Goal: Check status: Check status

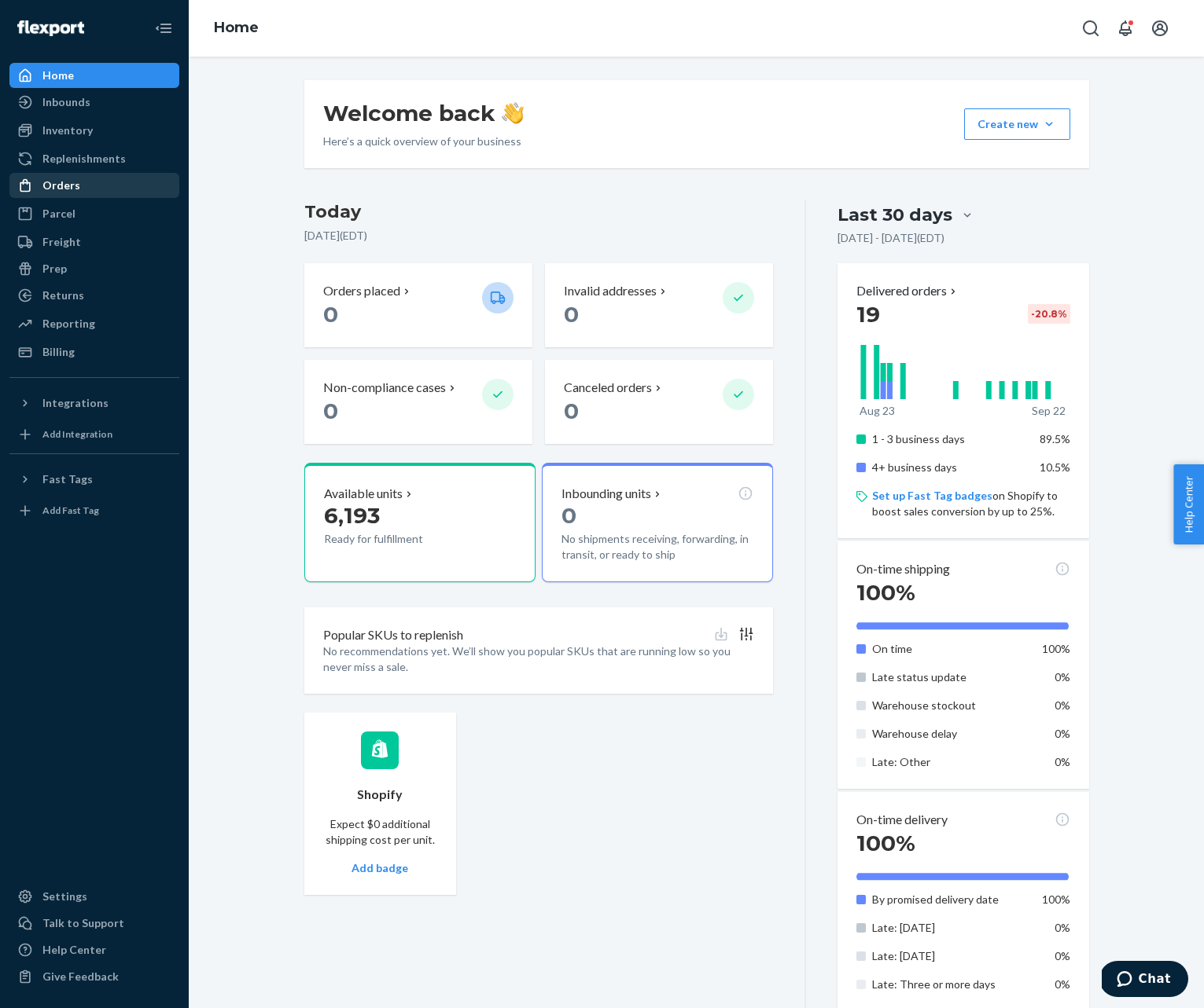
click at [60, 183] on div "Orders" at bounding box center [62, 185] width 38 height 15
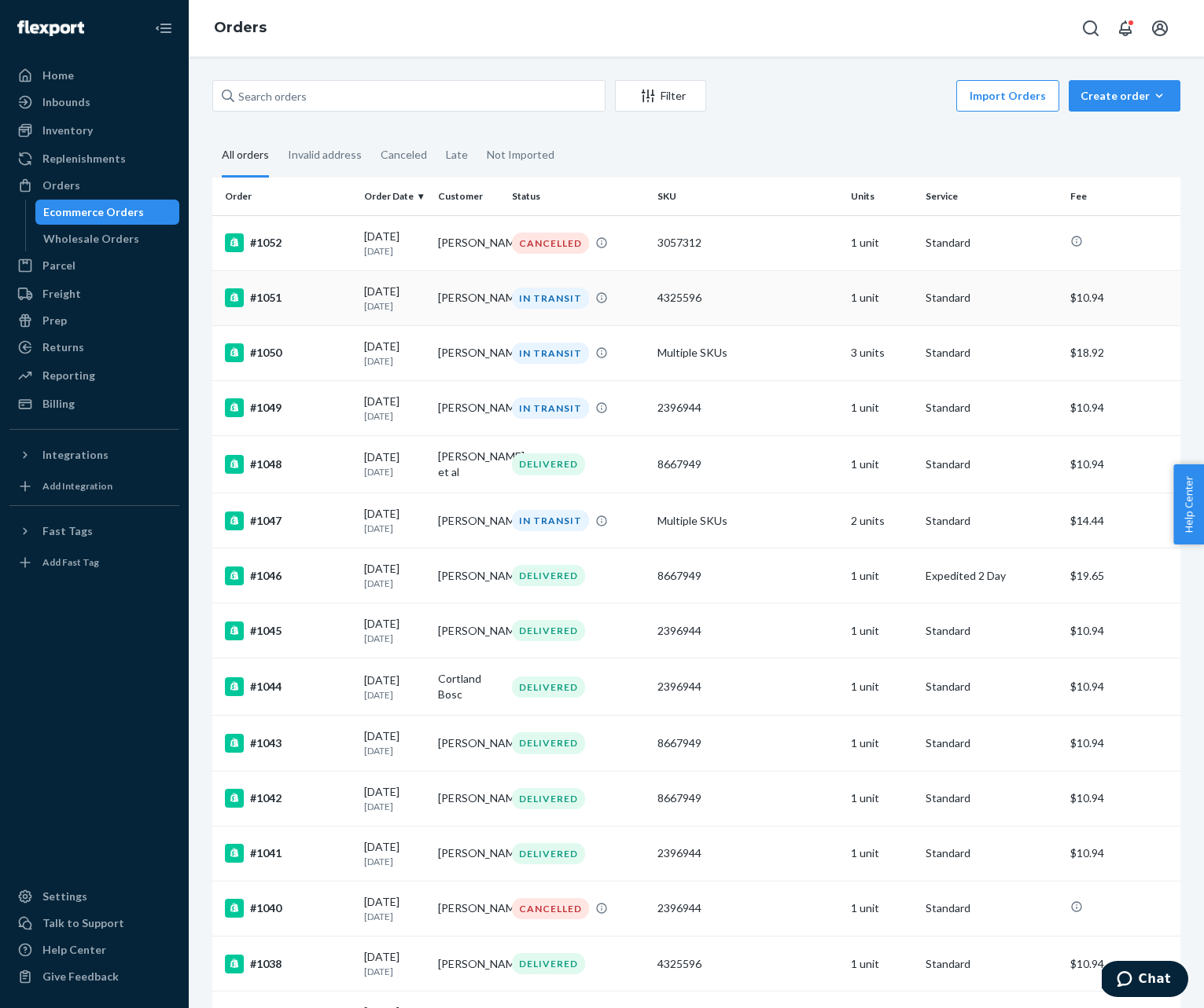
click at [376, 305] on p "[DATE]" at bounding box center [395, 306] width 62 height 14
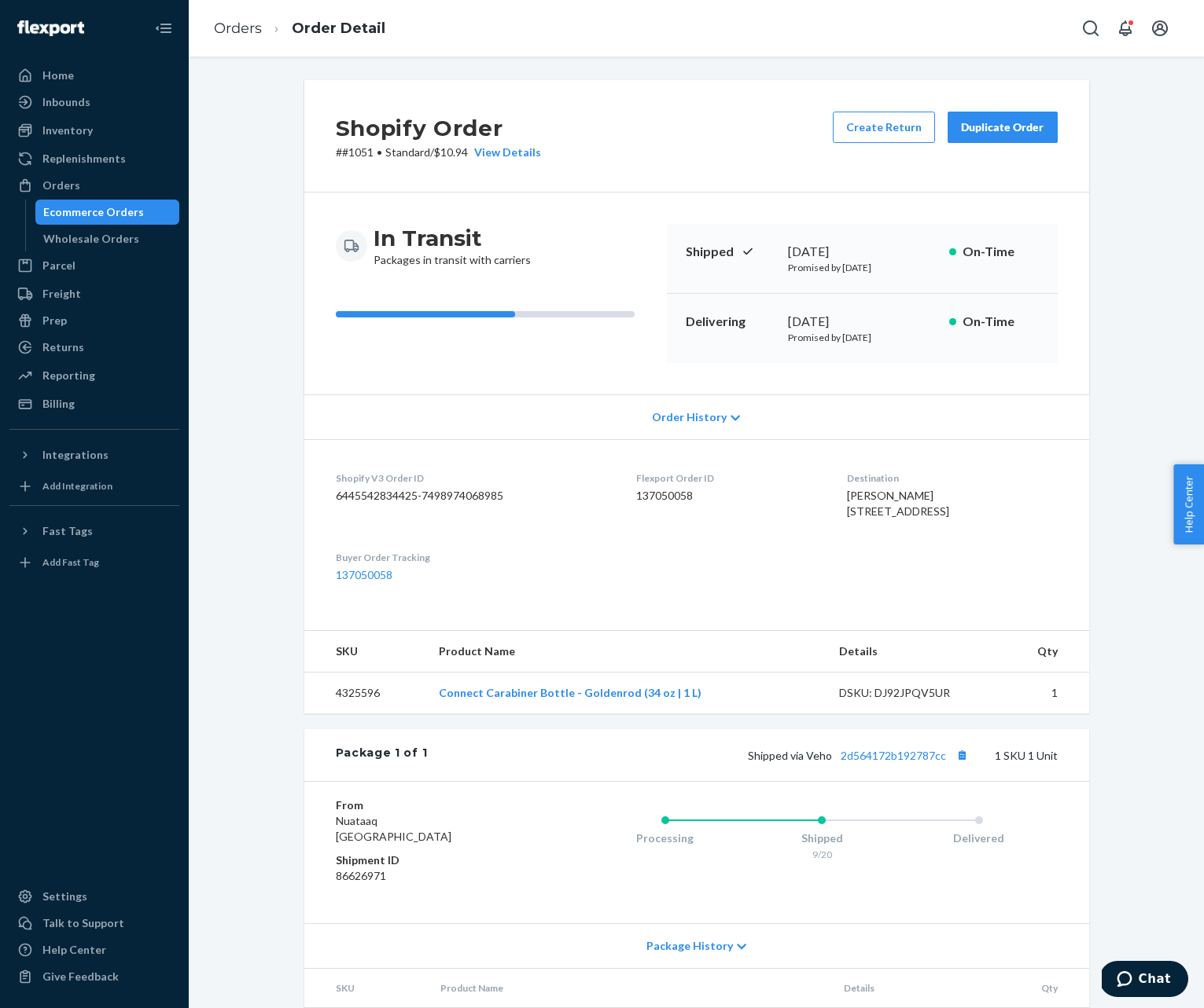
drag, startPoint x: 832, startPoint y: 495, endPoint x: 893, endPoint y: 534, distance: 72.4
click at [893, 518] on span "[PERSON_NAME] [STREET_ADDRESS]" at bounding box center [898, 504] width 102 height 29
click at [830, 506] on dl "Shopify V3 Order ID 6445542834425-7498974068985 Flexport Order ID 137050058 Des…" at bounding box center [697, 527] width 785 height 176
drag, startPoint x: 833, startPoint y: 508, endPoint x: 964, endPoint y: 540, distance: 134.9
click at [964, 520] on div "[PERSON_NAME] [STREET_ADDRESS]" at bounding box center [952, 504] width 210 height 32
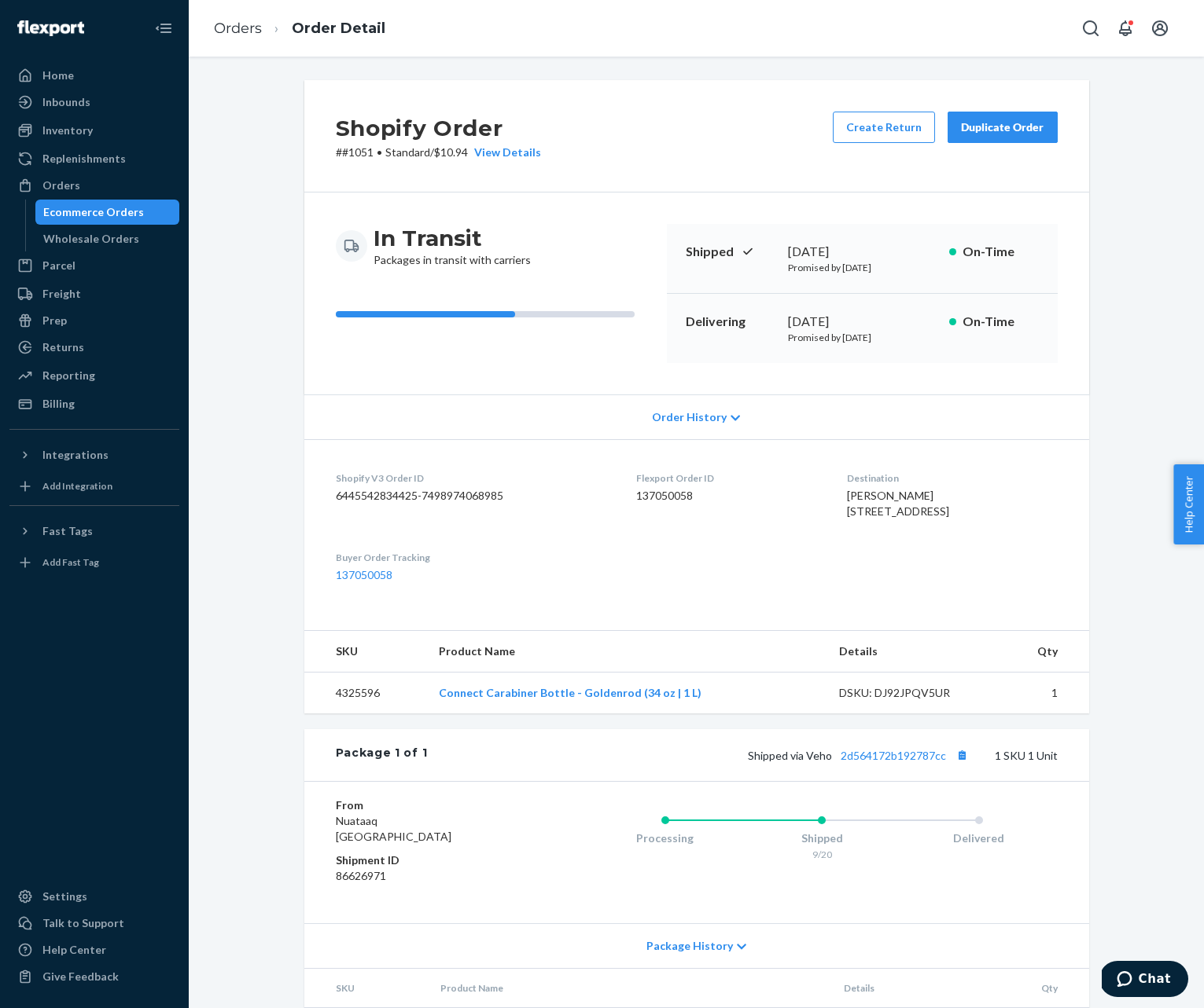
copy span "[STREET_ADDRESS]"
drag, startPoint x: 831, startPoint y: 495, endPoint x: 901, endPoint y: 498, distance: 70.1
click at [901, 498] on div "[PERSON_NAME] [STREET_ADDRESS]" at bounding box center [952, 504] width 210 height 32
copy span "[PERSON_NAME]"
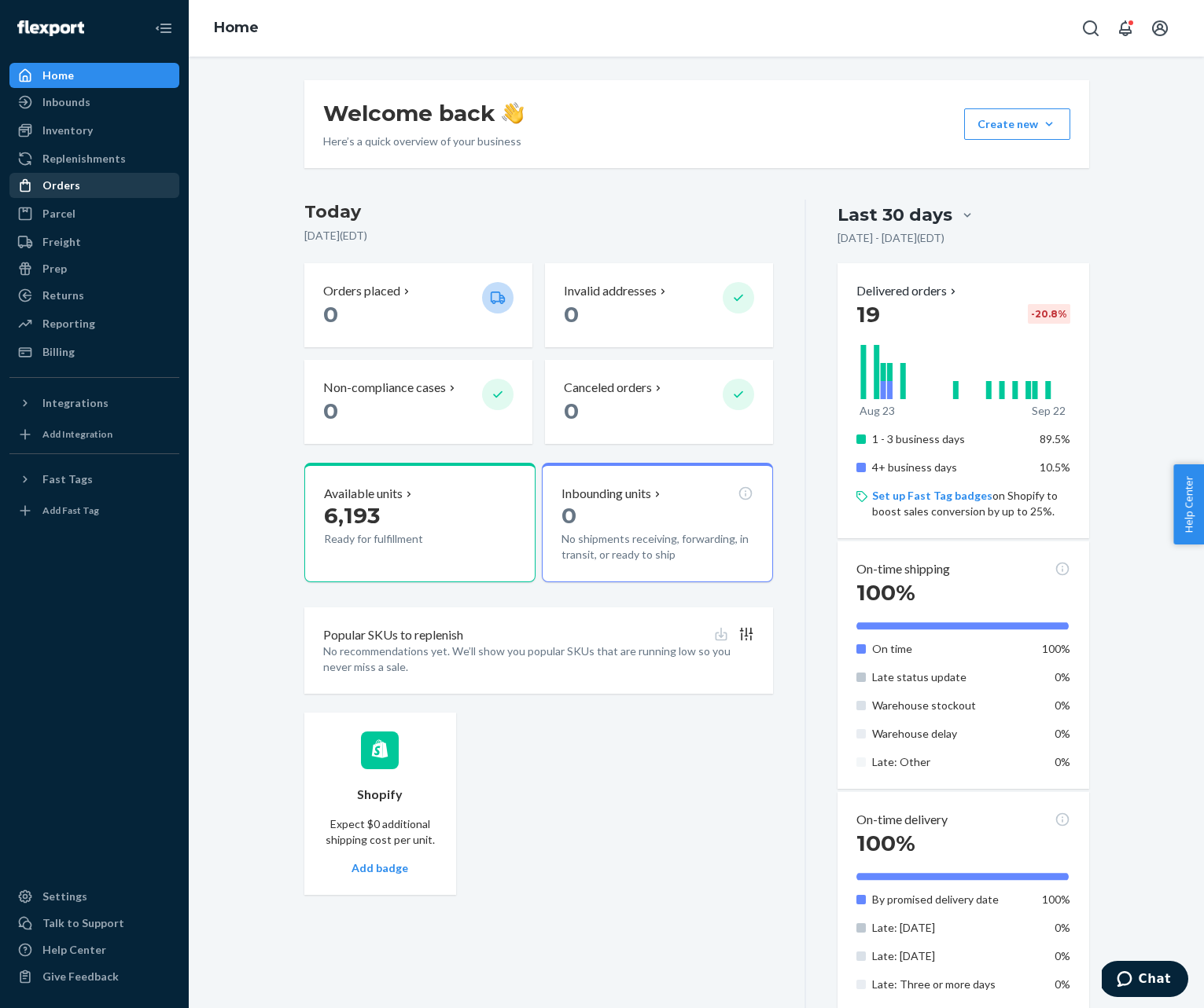
click at [79, 186] on div "Orders" at bounding box center [94, 186] width 167 height 22
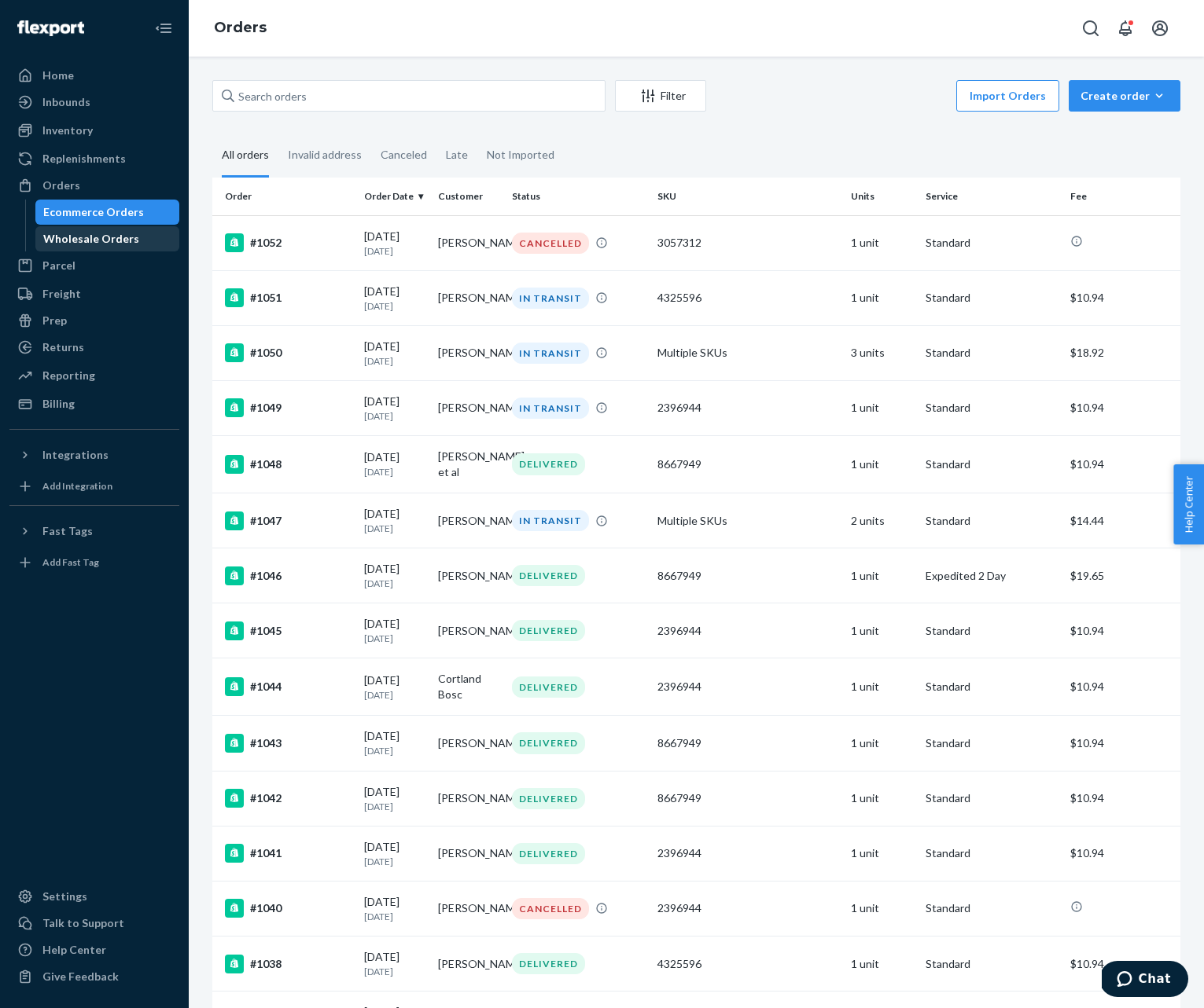
click at [72, 238] on div "Wholesale Orders" at bounding box center [92, 238] width 96 height 15
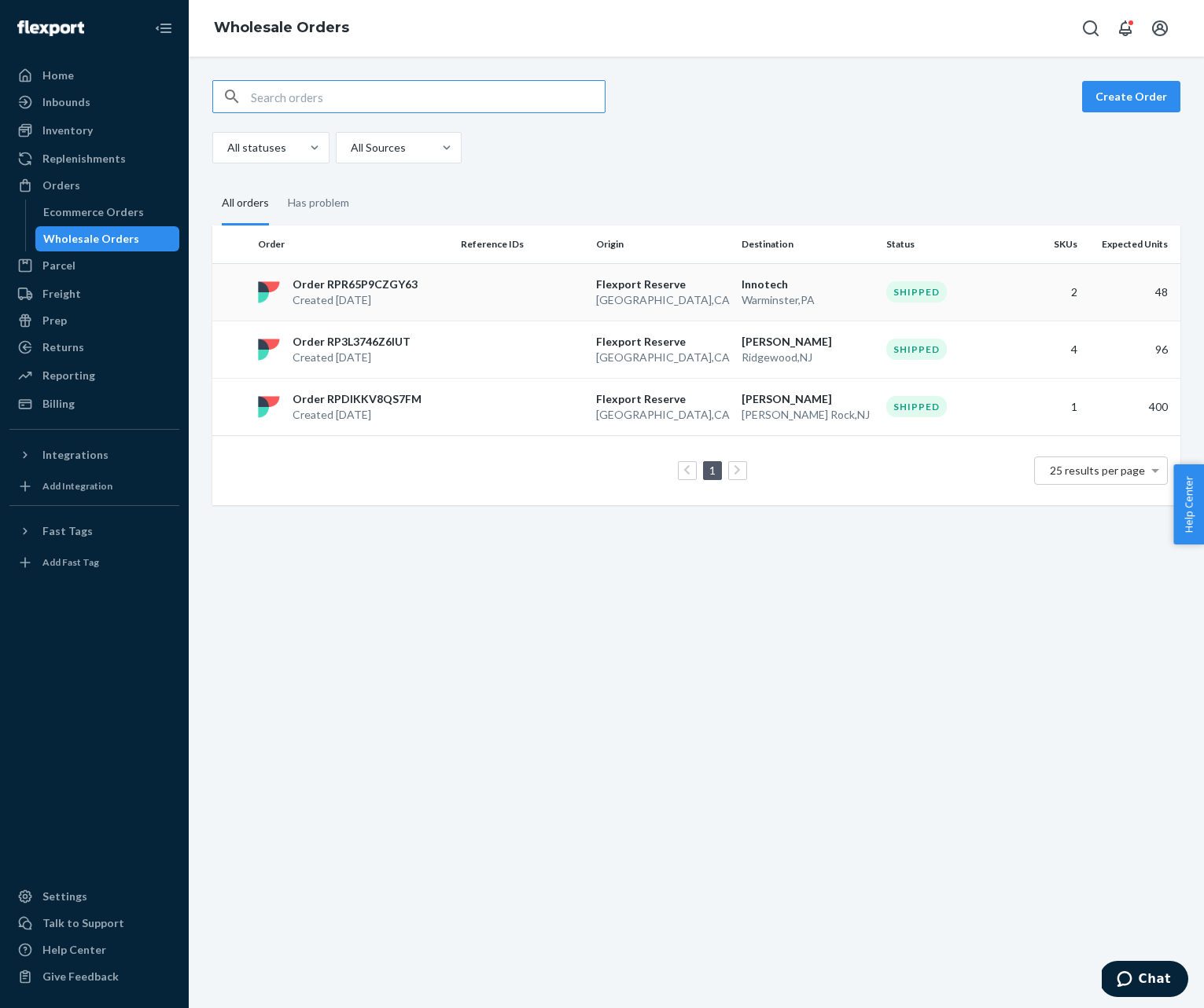
click at [496, 301] on td at bounding box center [522, 292] width 135 height 57
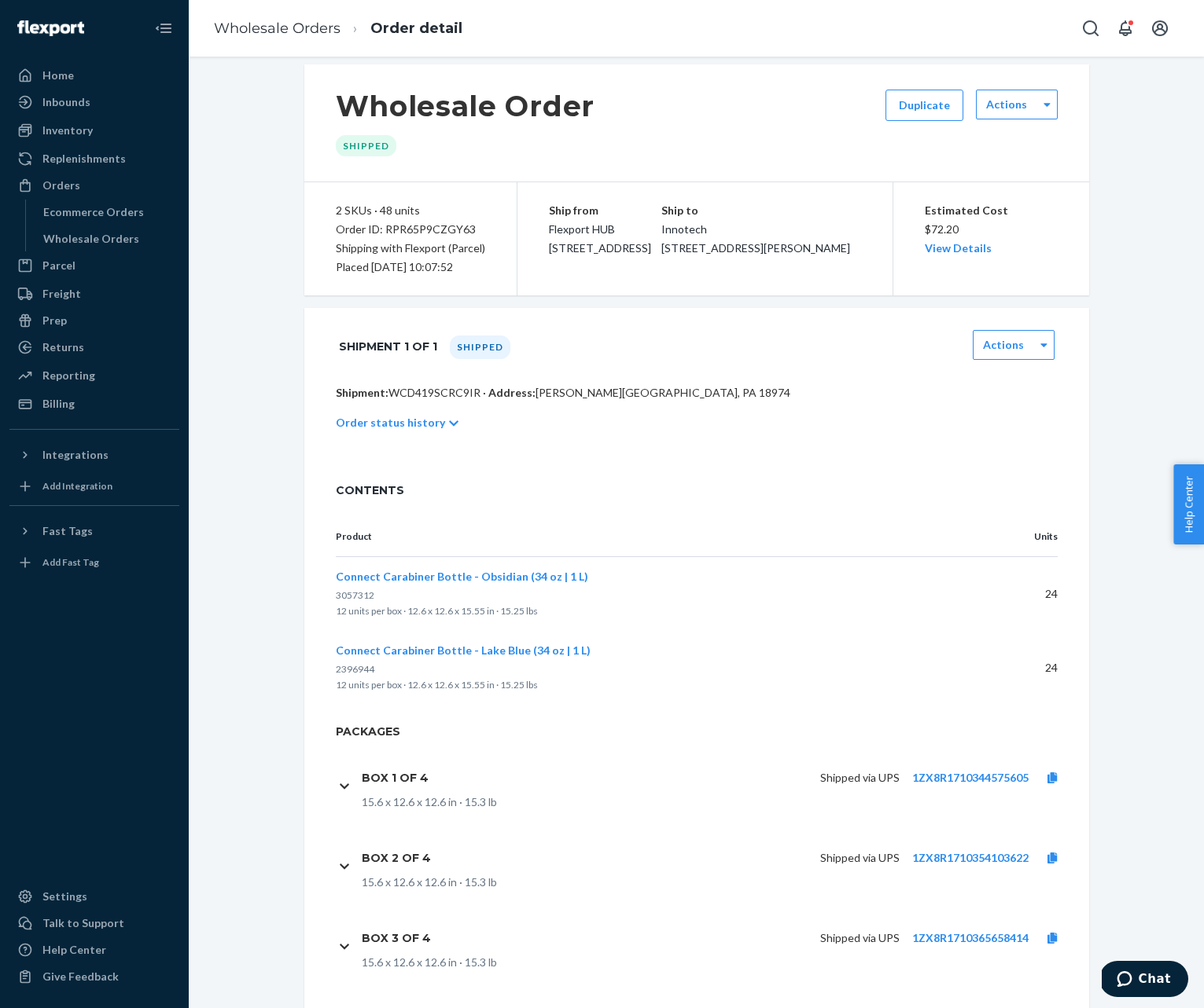
scroll to position [11, 0]
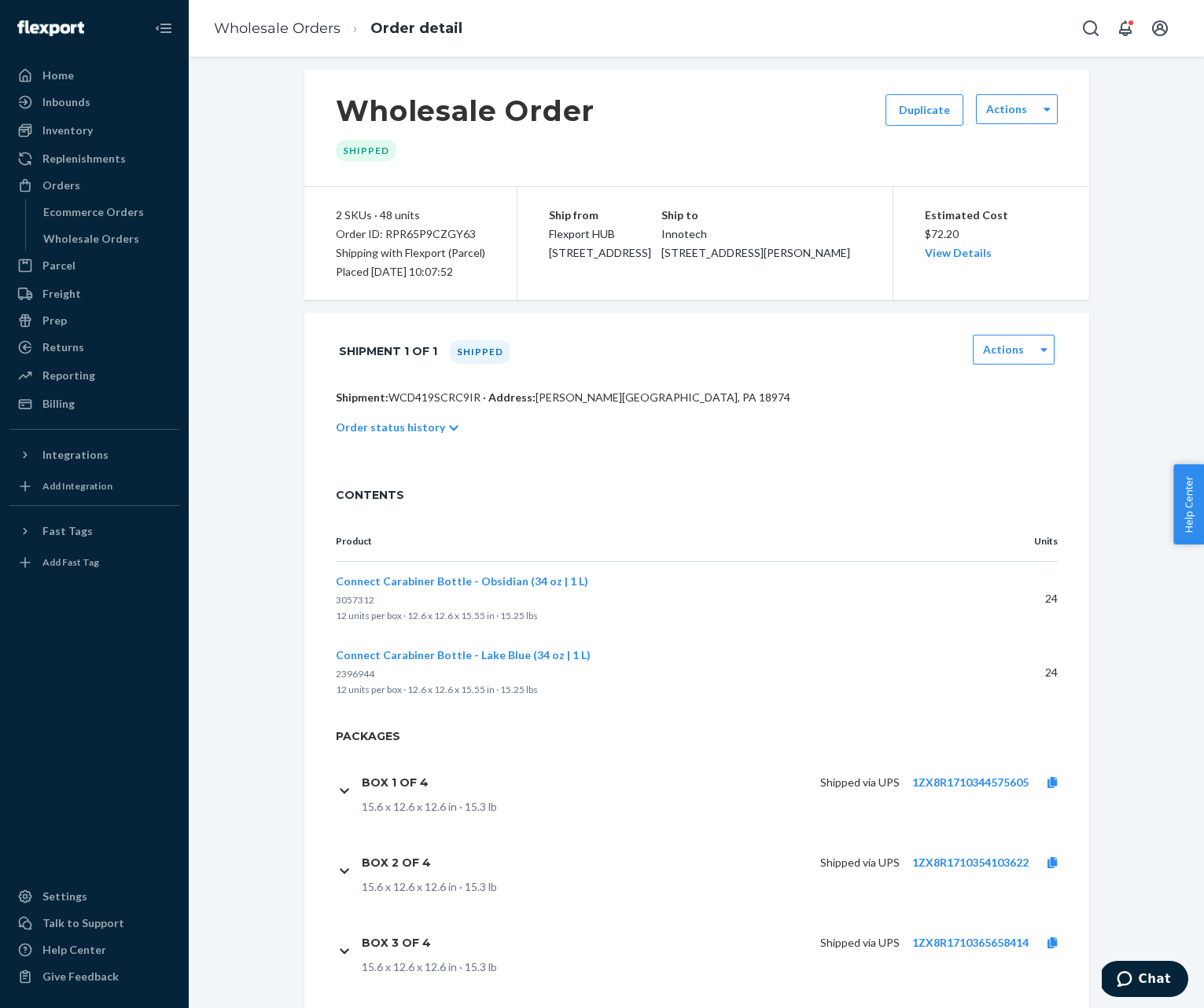
click at [386, 426] on p "Order status history" at bounding box center [390, 427] width 110 height 15
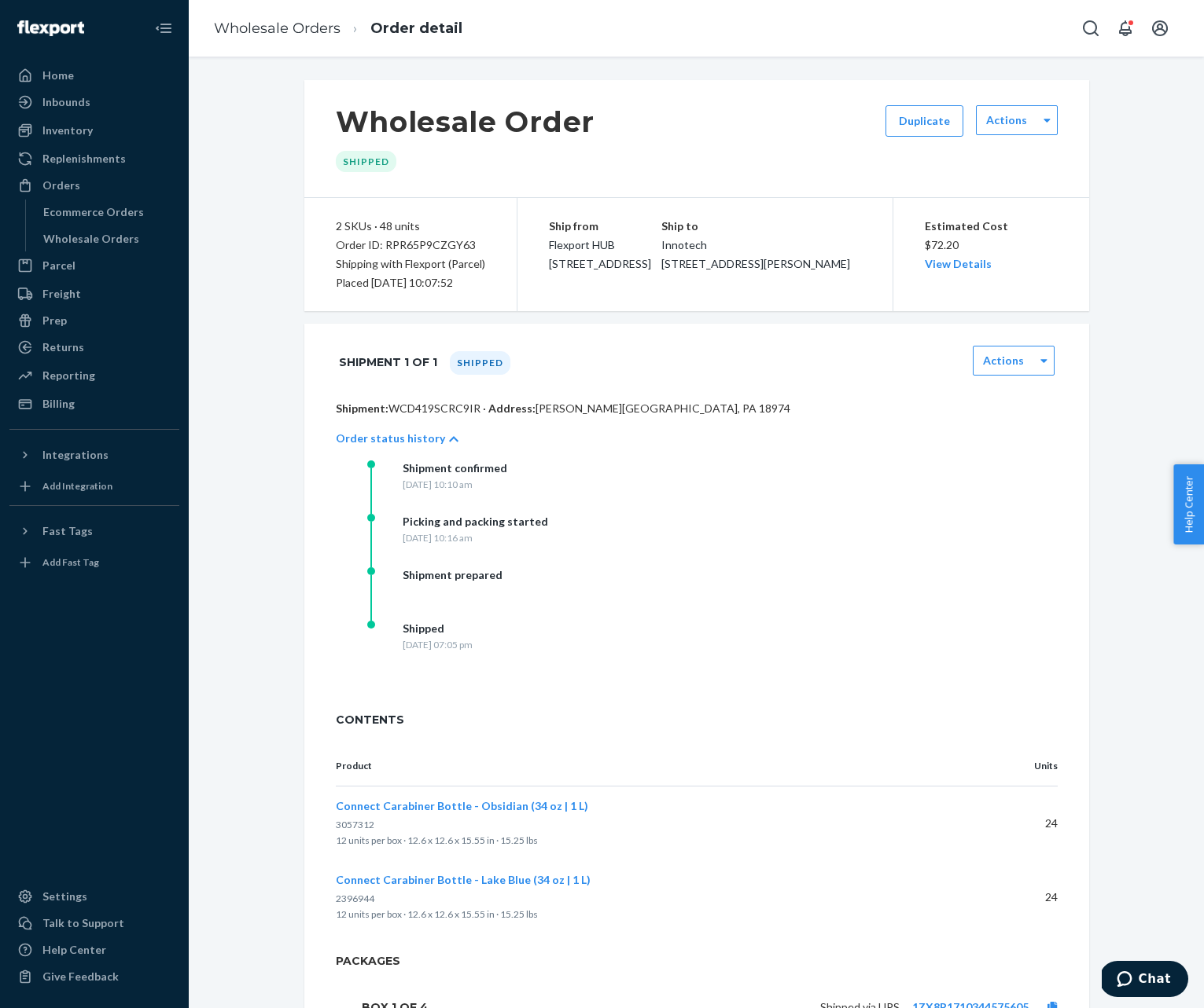
scroll to position [0, 0]
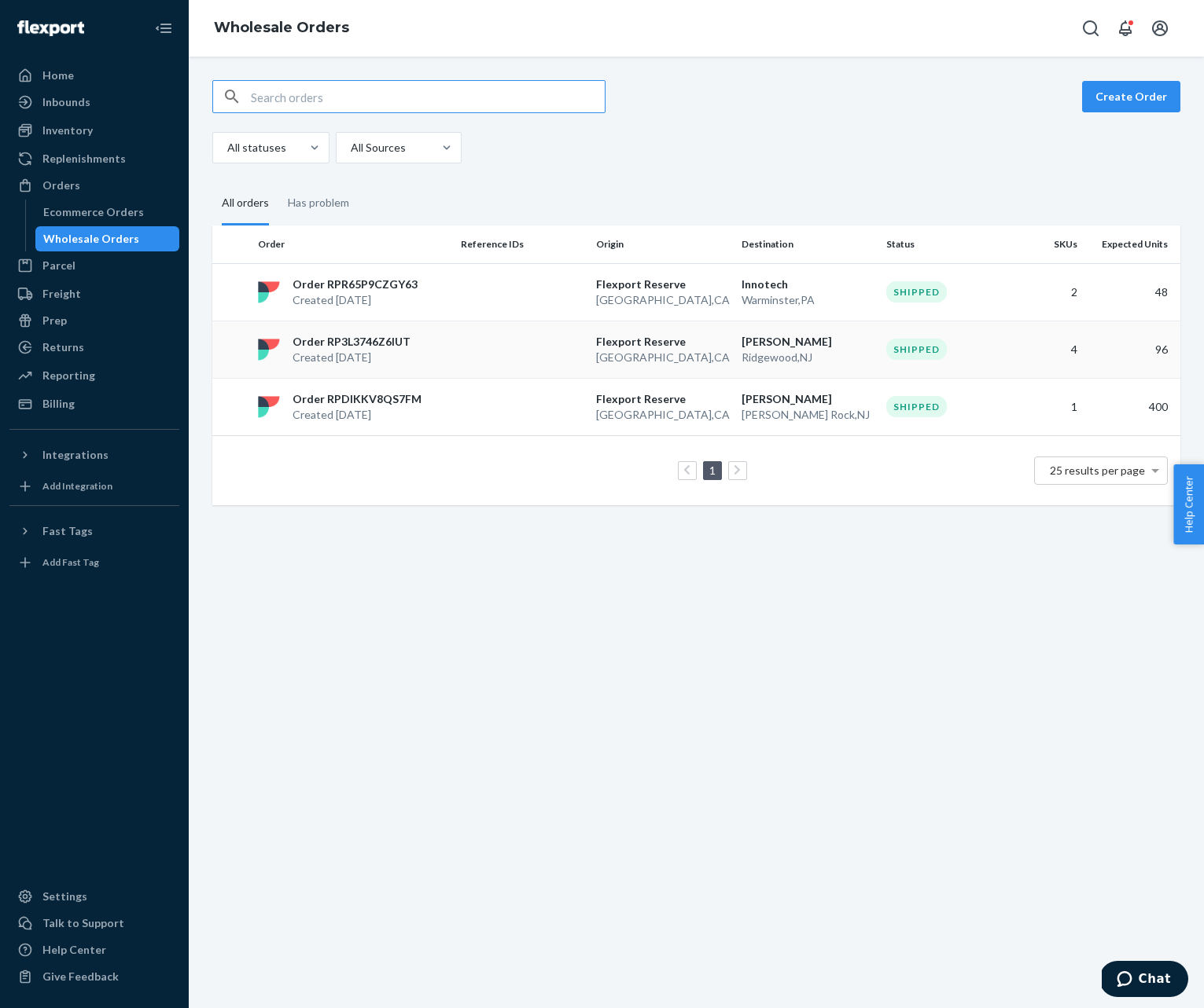
click at [386, 338] on p "Order RP3L3746Z6IUT" at bounding box center [352, 341] width 118 height 15
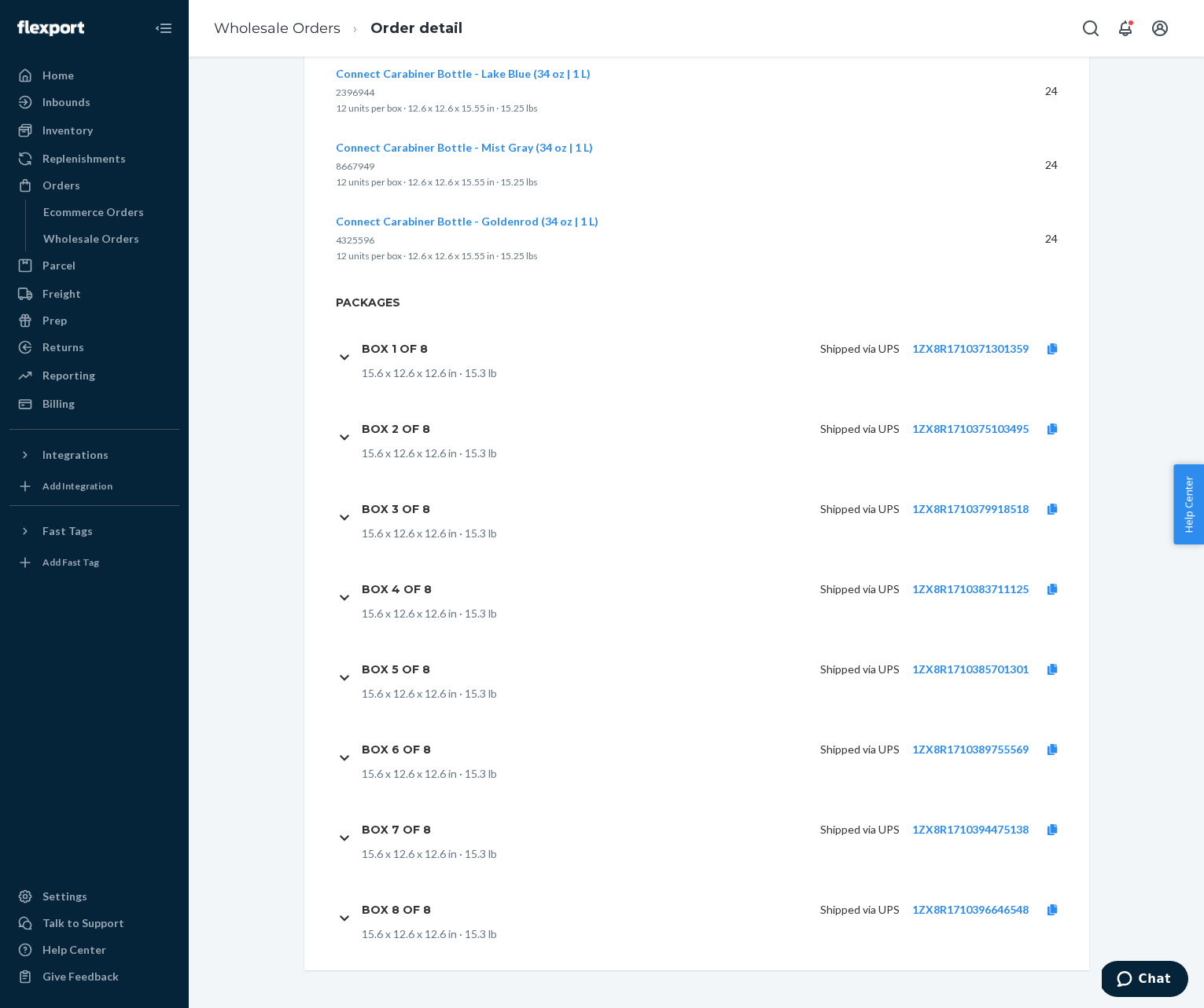
scroll to position [565, 0]
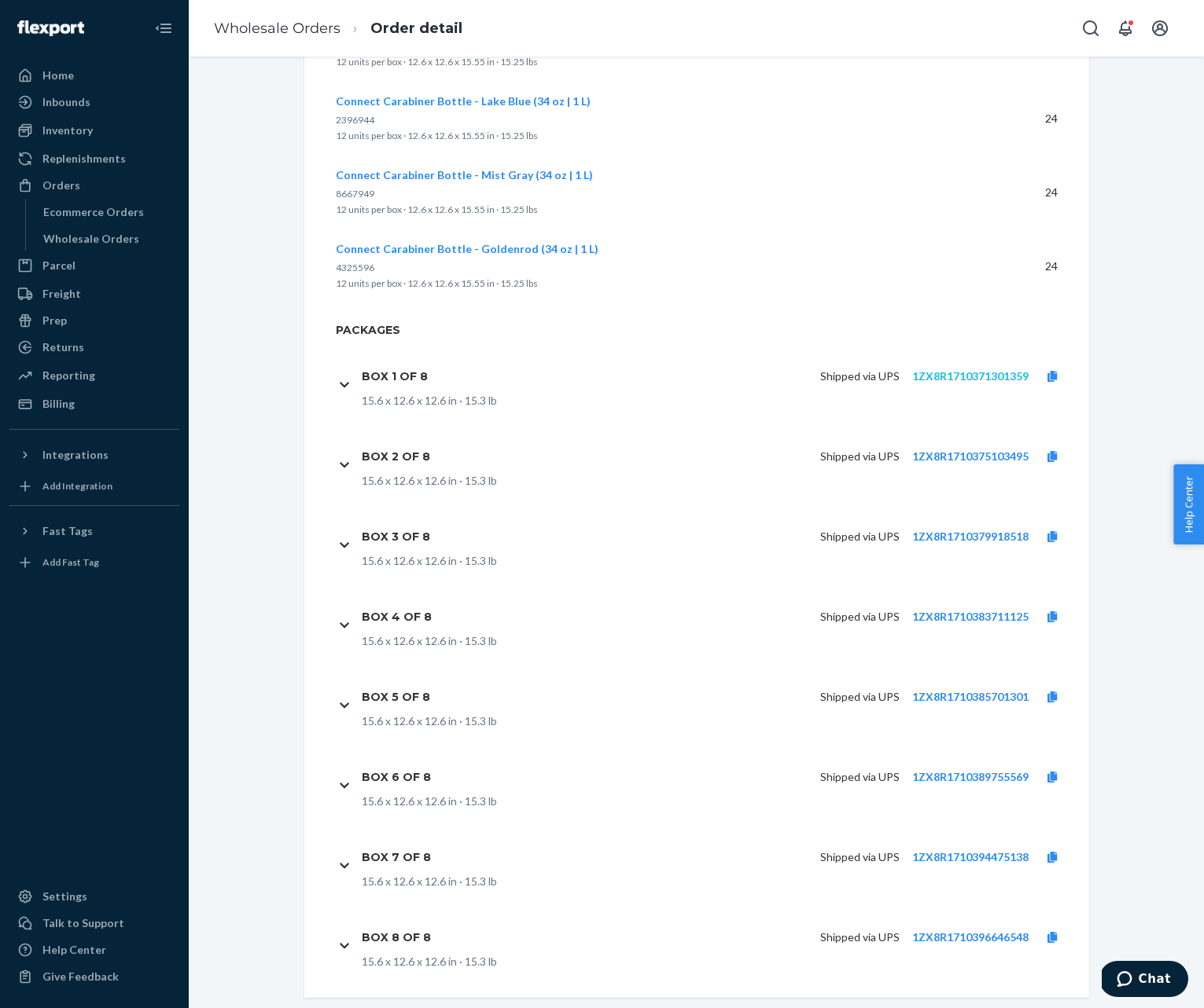
click at [987, 372] on link "1ZX8R1710371301359" at bounding box center [970, 376] width 116 height 14
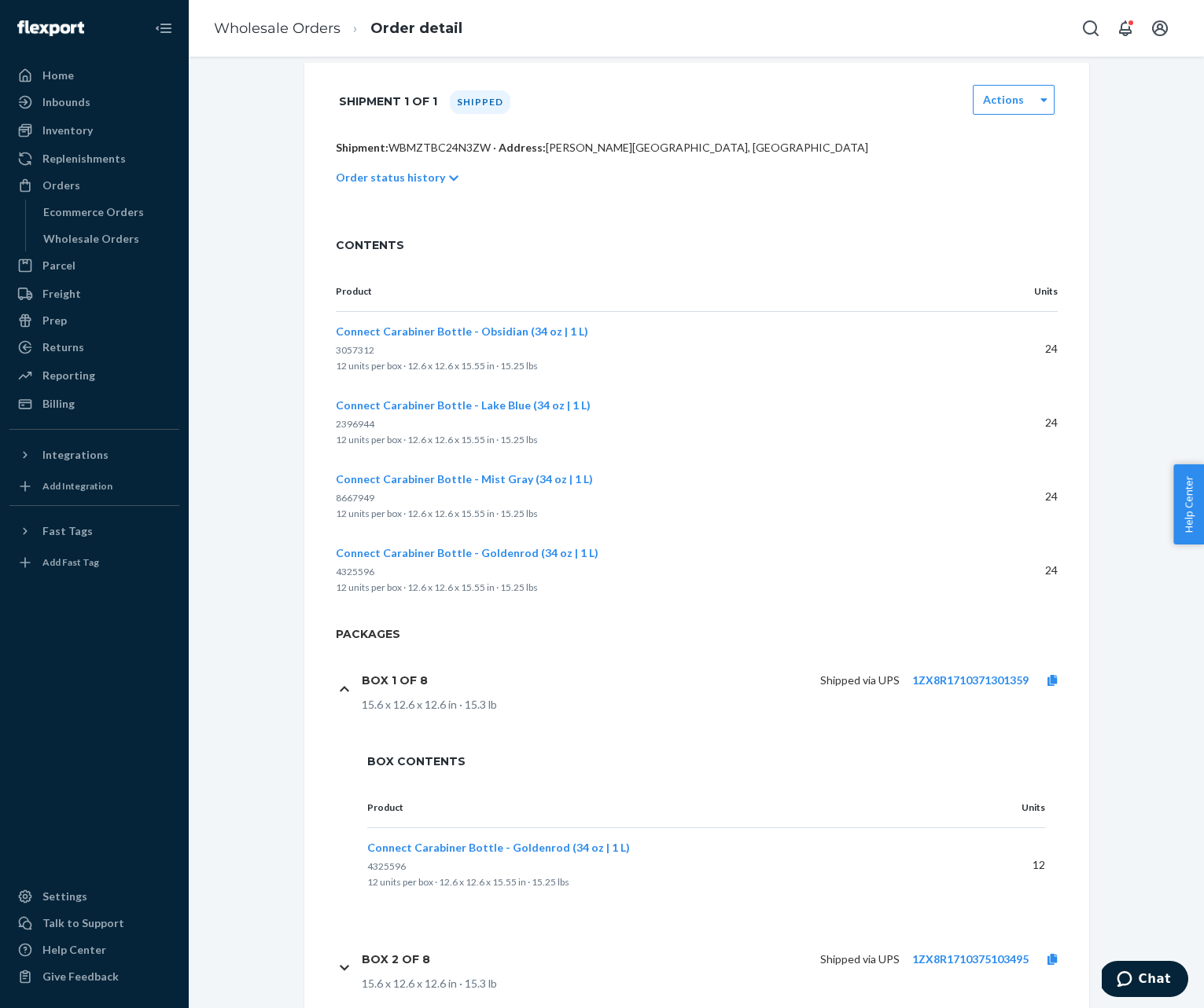
scroll to position [97, 0]
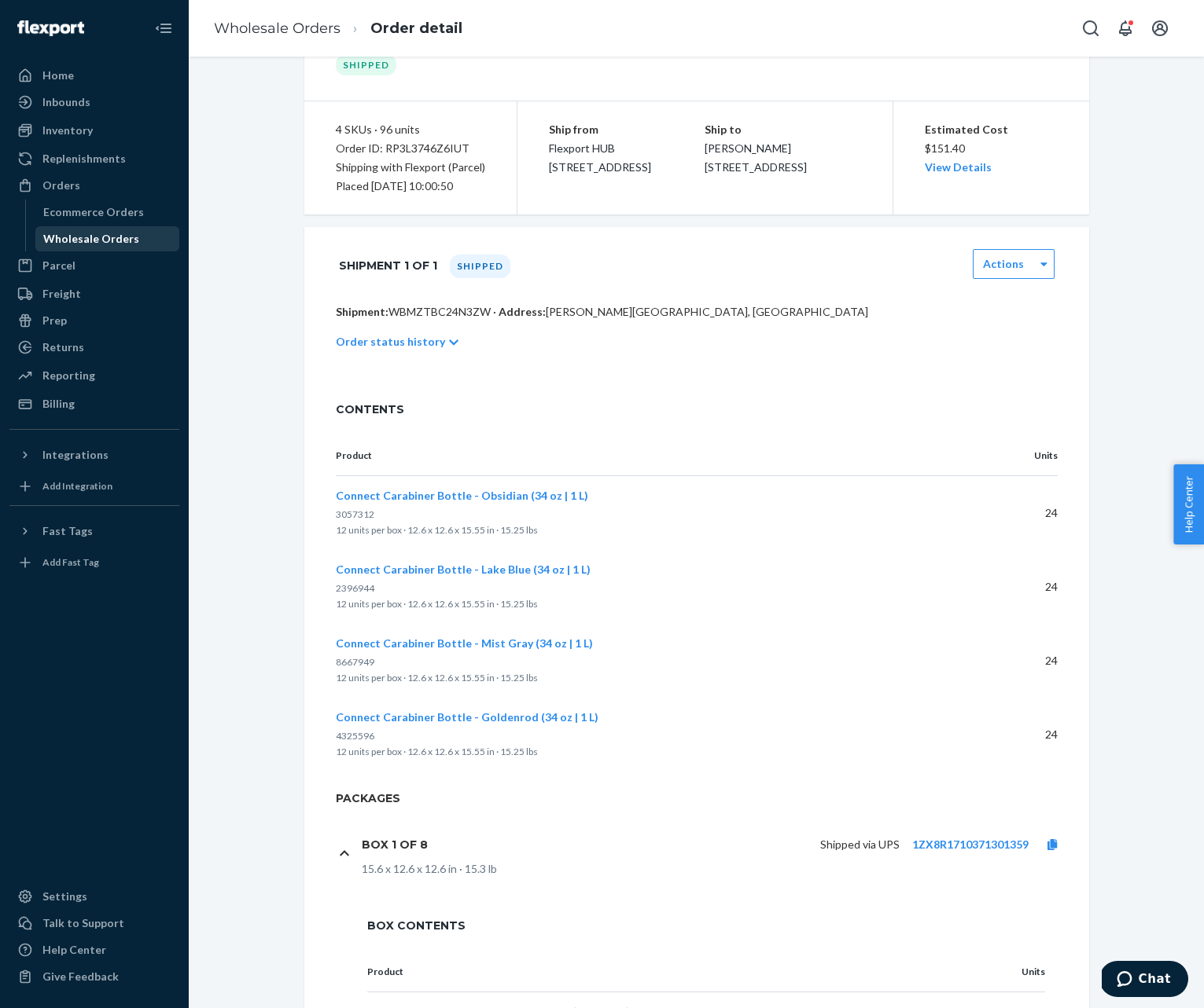
click at [75, 237] on div "Wholesale Orders" at bounding box center [92, 238] width 96 height 15
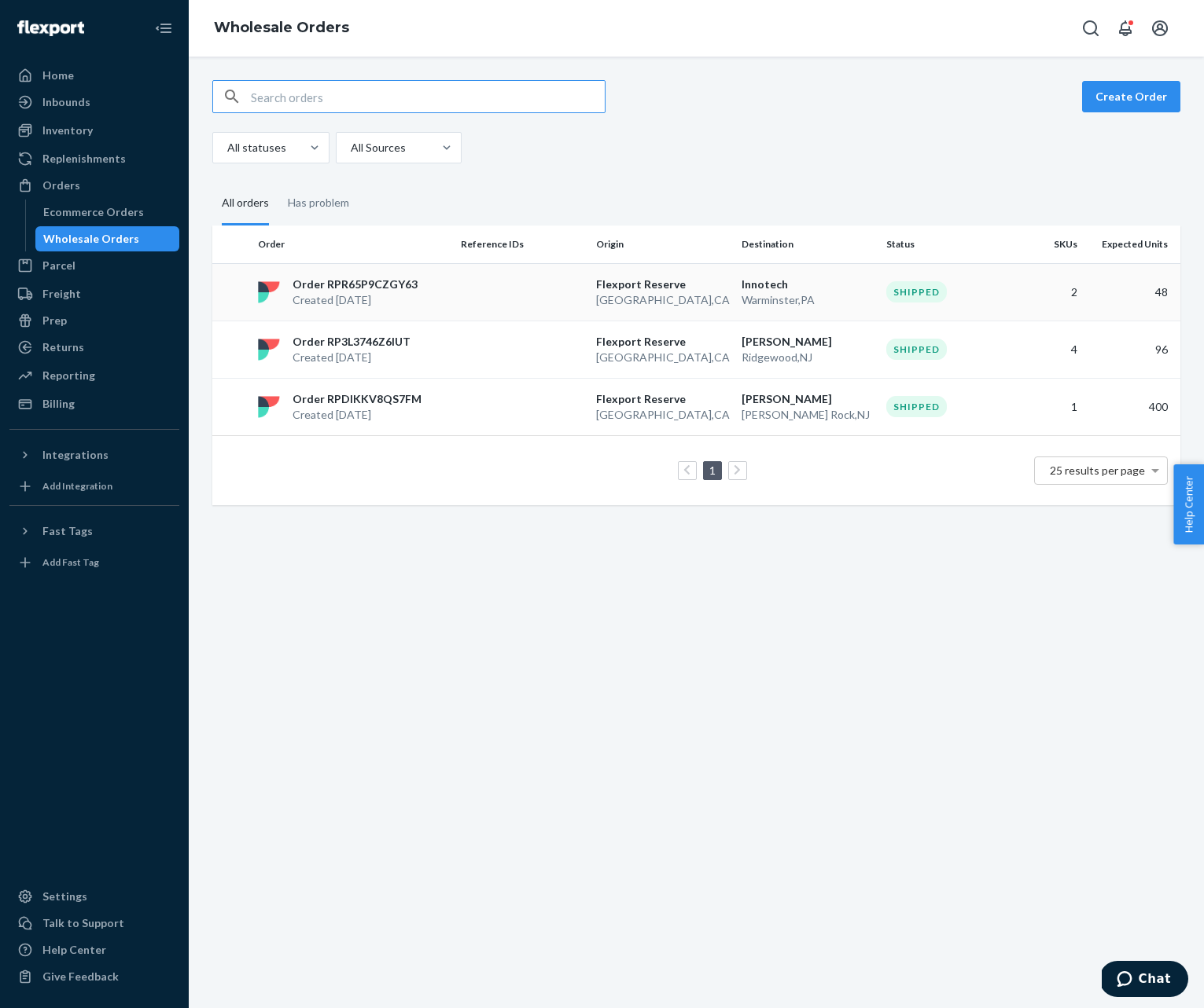
click at [400, 287] on p "Order RPR65P9CZGY63" at bounding box center [355, 283] width 125 height 15
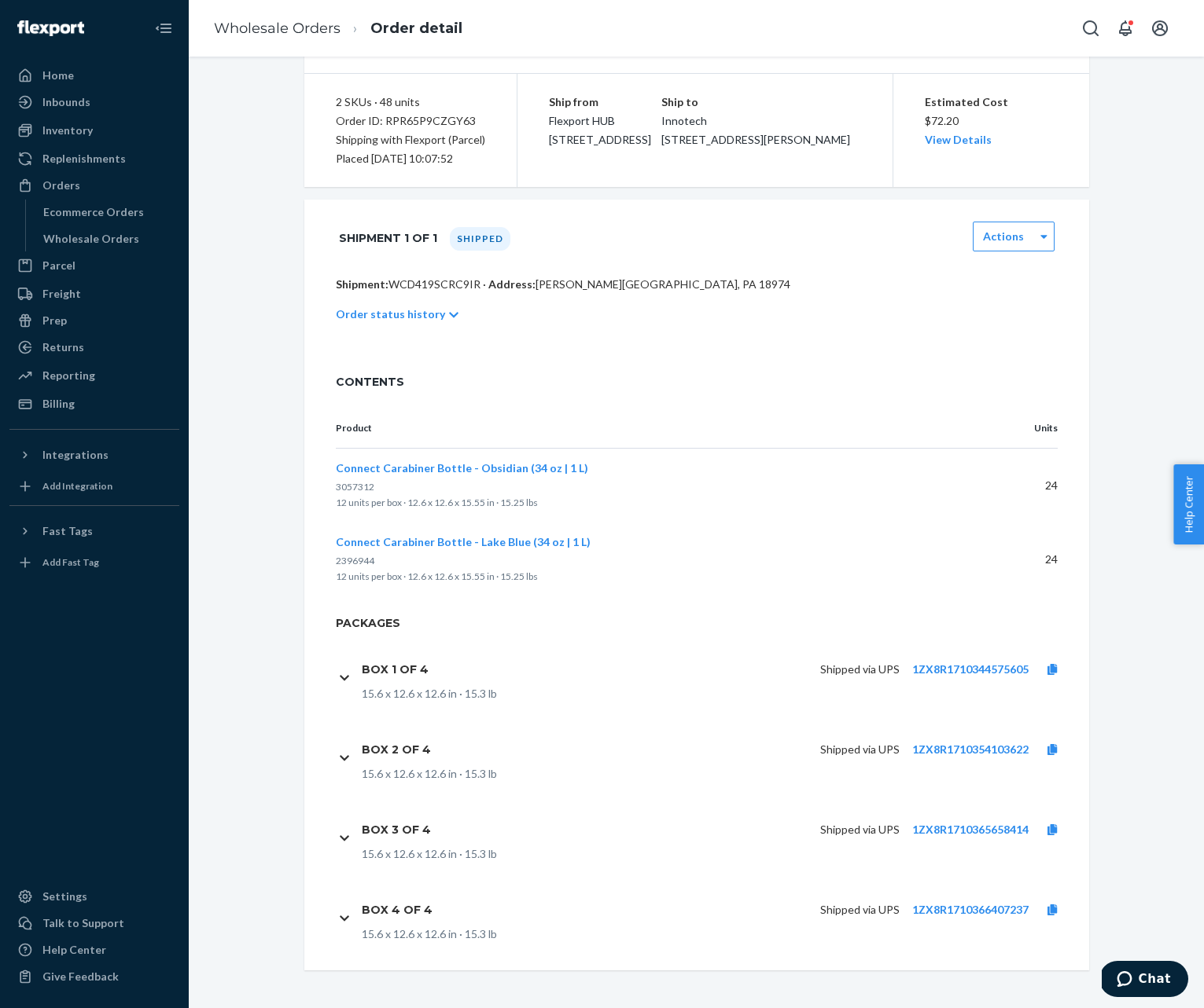
scroll to position [124, 0]
click at [985, 665] on link "1ZX8R1710344575605" at bounding box center [970, 669] width 116 height 14
